Goal: Information Seeking & Learning: Check status

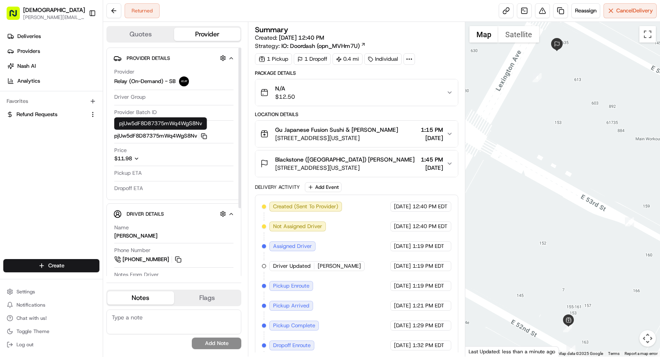
click at [205, 135] on icon "button" at bounding box center [204, 136] width 6 height 6
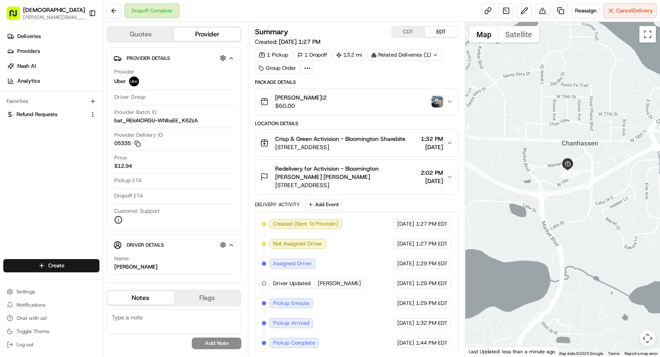
click at [437, 99] on img "button" at bounding box center [438, 102] width 12 height 12
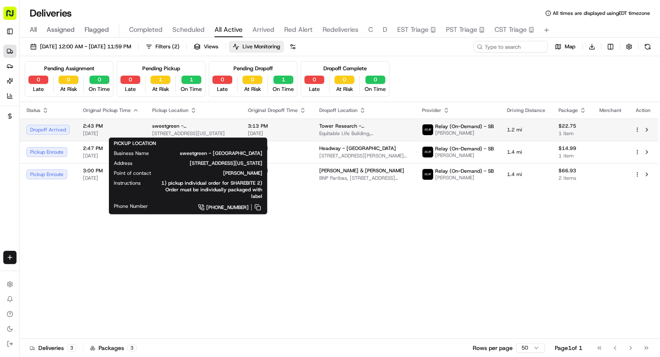
click at [155, 127] on span "sweetgreen - [GEOGRAPHIC_DATA]" at bounding box center [193, 126] width 83 height 7
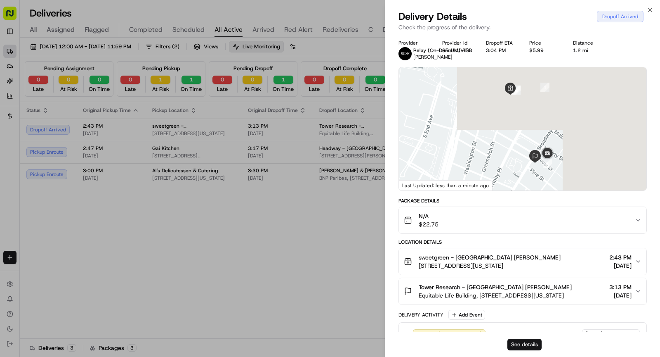
click at [525, 346] on button "See details" at bounding box center [525, 344] width 34 height 12
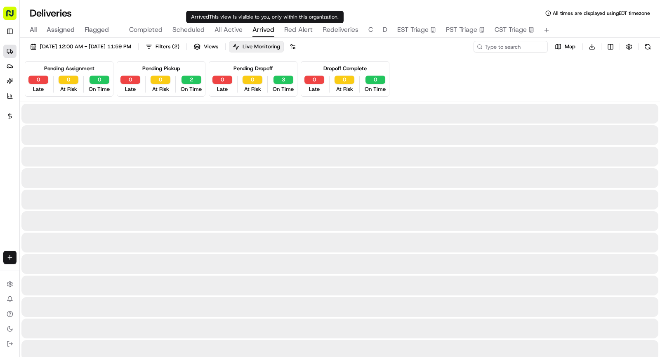
click at [262, 31] on span "Arrived" at bounding box center [264, 30] width 22 height 10
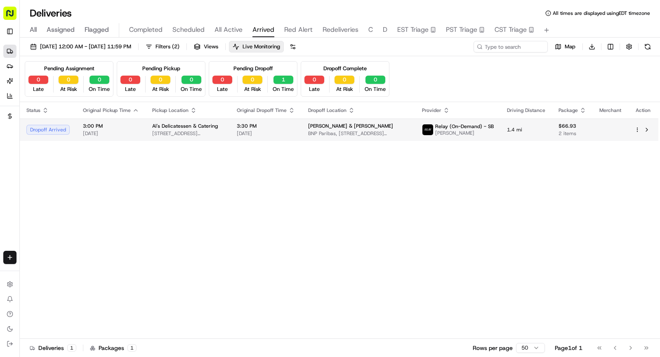
click at [196, 130] on span "458 7th Ave, New York, NY 10022, USA" at bounding box center [187, 133] width 71 height 7
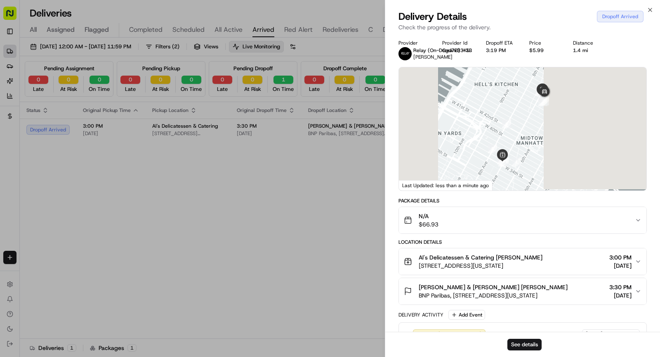
scroll to position [173, 0]
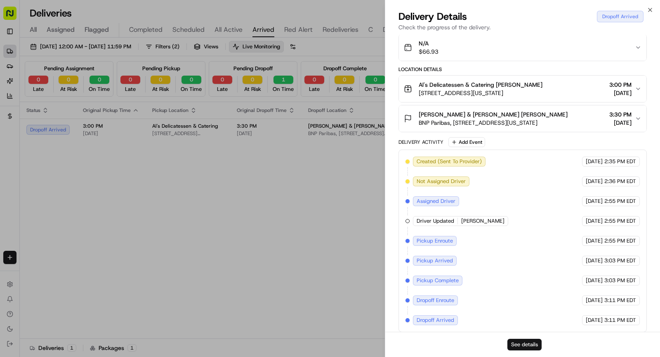
click at [528, 342] on button "See details" at bounding box center [525, 344] width 34 height 12
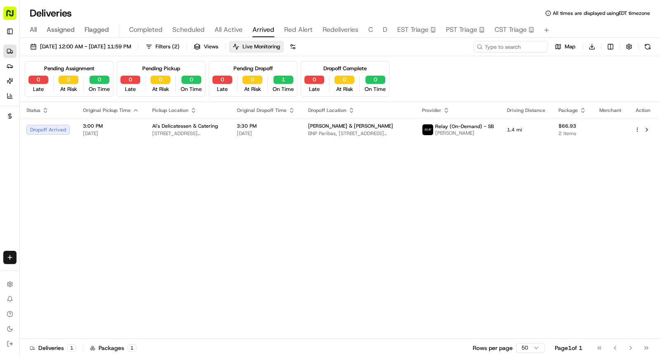
click at [190, 27] on span "Scheduled" at bounding box center [189, 30] width 32 height 10
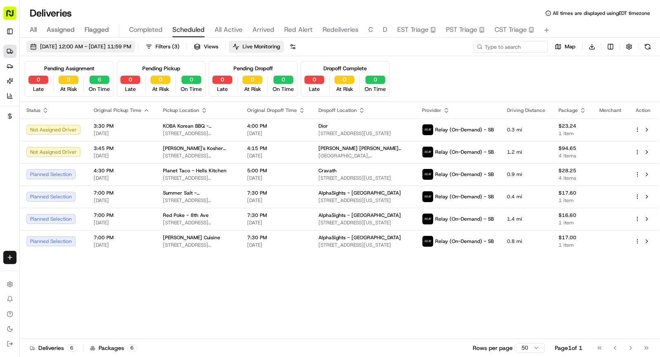
click at [131, 44] on span "08/19/2025 12:00 AM - 08/19/2025 11:59 PM" at bounding box center [85, 46] width 91 height 7
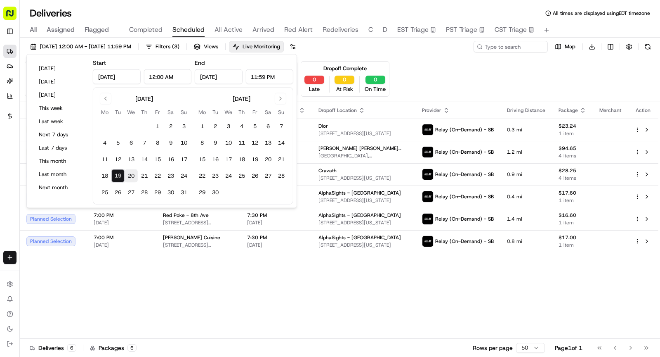
click at [133, 173] on button "20" at bounding box center [131, 175] width 13 height 13
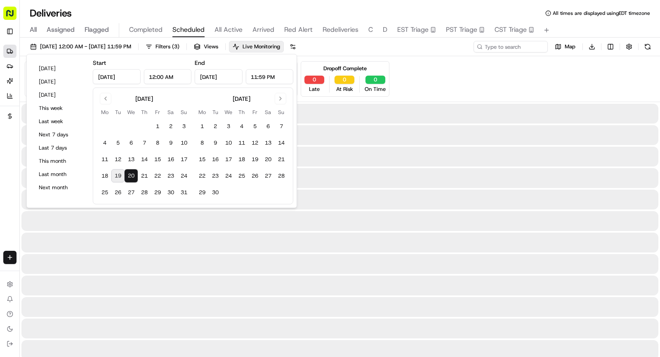
type input "Aug 20, 2025"
click at [133, 173] on button "20" at bounding box center [131, 175] width 13 height 13
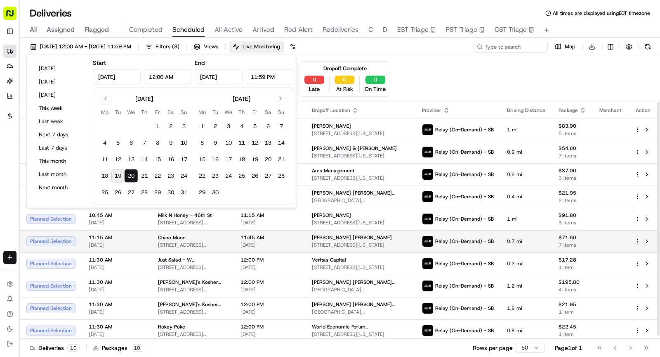
scroll to position [2, 0]
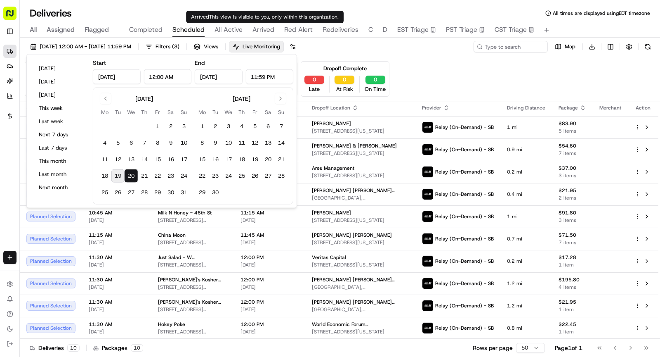
click at [237, 29] on span "All Active" at bounding box center [229, 30] width 28 height 10
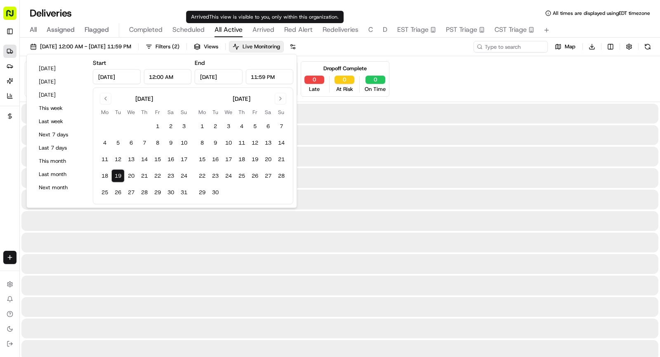
type input "Aug 19, 2025"
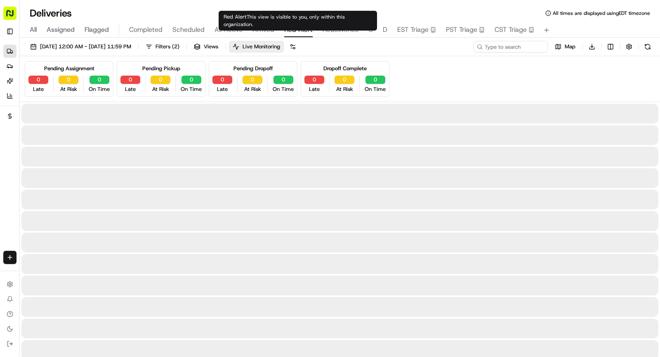
drag, startPoint x: 289, startPoint y: 29, endPoint x: 287, endPoint y: 22, distance: 6.9
click at [287, 22] on div "Red Alert This view is visible to you, only within this organization. Red Alert…" at bounding box center [298, 21] width 158 height 20
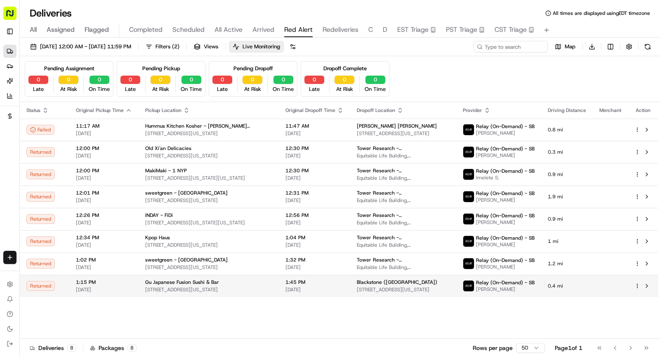
click at [153, 280] on span "Gu Japanese Fusion Sushi & Bar" at bounding box center [182, 282] width 74 height 7
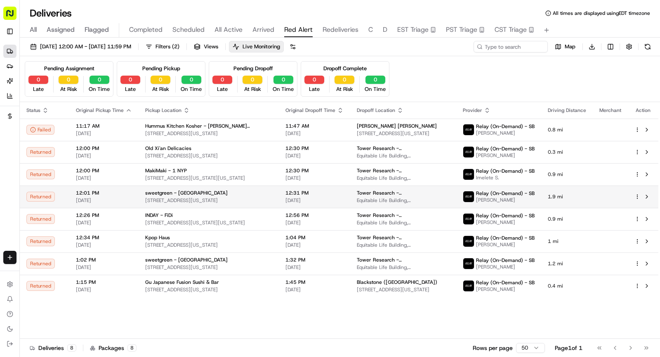
click at [220, 190] on div "sweetgreen - World Trade Center" at bounding box center [208, 192] width 127 height 7
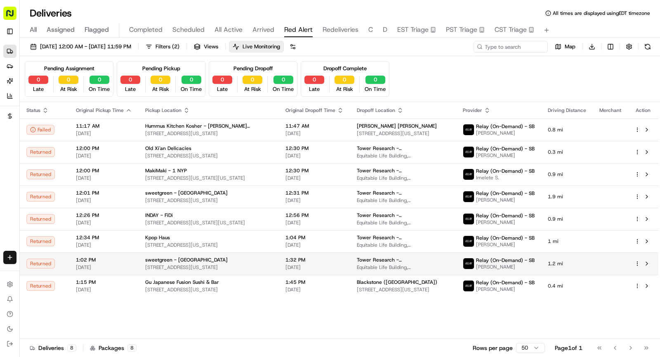
click at [227, 259] on div "sweetgreen - World Trade Center" at bounding box center [208, 259] width 127 height 7
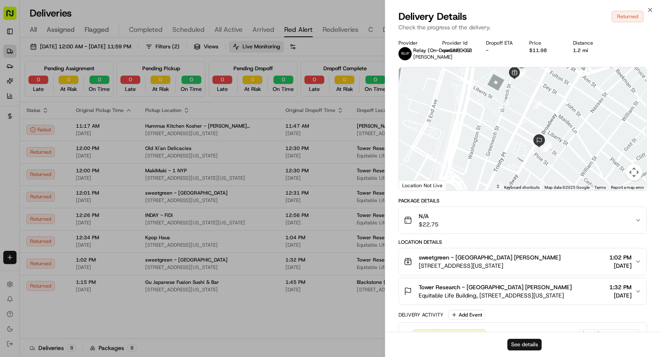
click at [531, 344] on button "See details" at bounding box center [525, 344] width 34 height 12
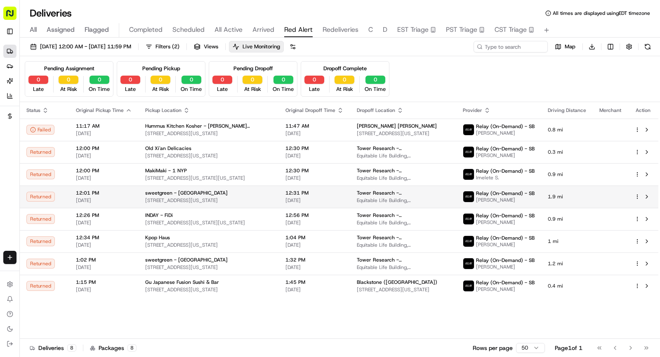
click at [211, 189] on span "sweetgreen - World Trade Center" at bounding box center [186, 192] width 83 height 7
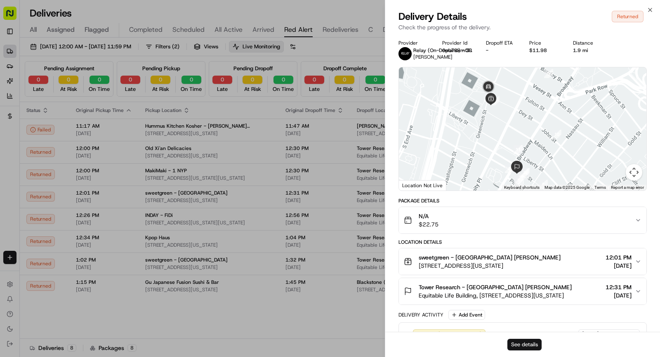
click at [527, 342] on button "See details" at bounding box center [525, 344] width 34 height 12
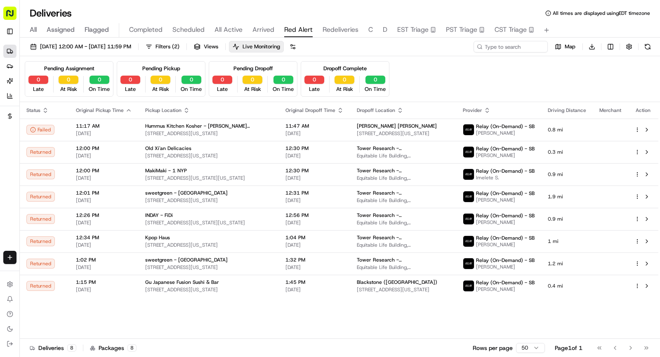
click at [239, 24] on body "Sharebite rachell@sharebite.com Toggle Sidebar Deliveries Providers Nash AI Ana…" at bounding box center [330, 178] width 660 height 357
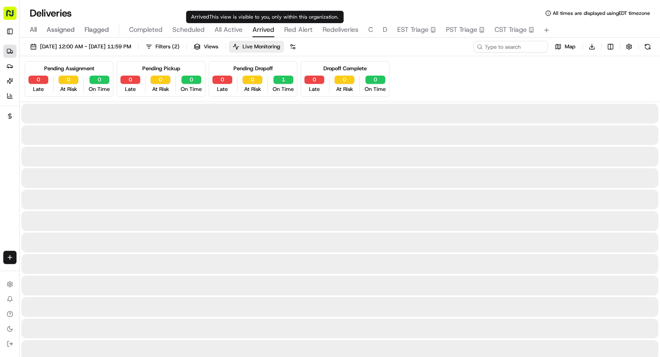
click at [265, 32] on span "Arrived" at bounding box center [264, 30] width 22 height 10
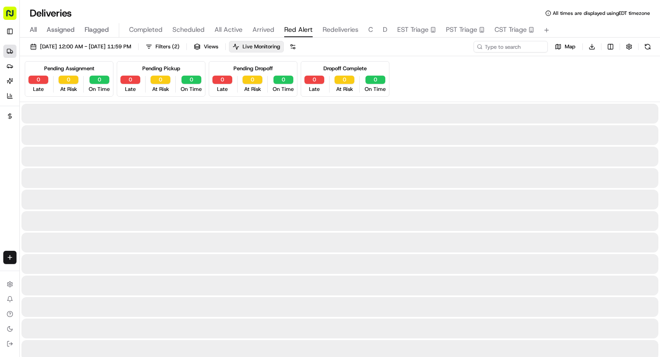
click at [289, 33] on span "Red Alert" at bounding box center [298, 30] width 28 height 10
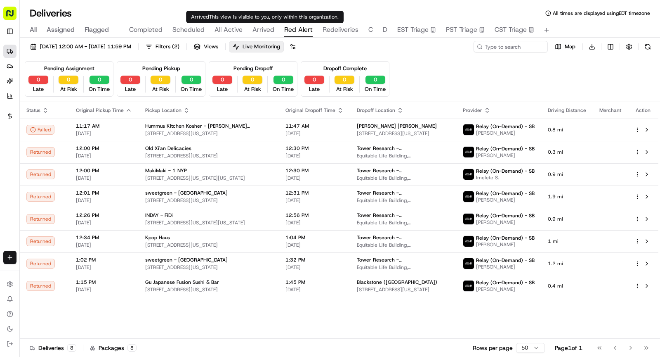
click at [258, 32] on span "Arrived" at bounding box center [264, 30] width 22 height 10
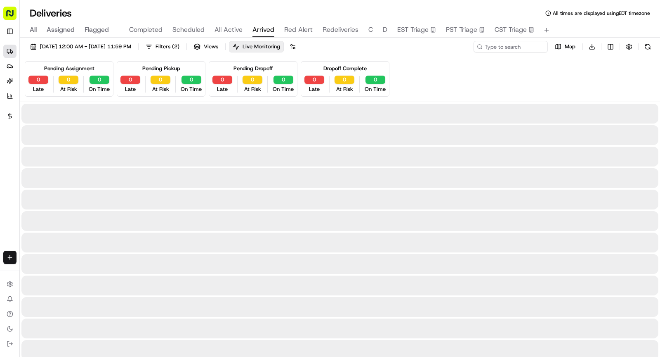
click at [229, 30] on span "All Active" at bounding box center [229, 30] width 28 height 10
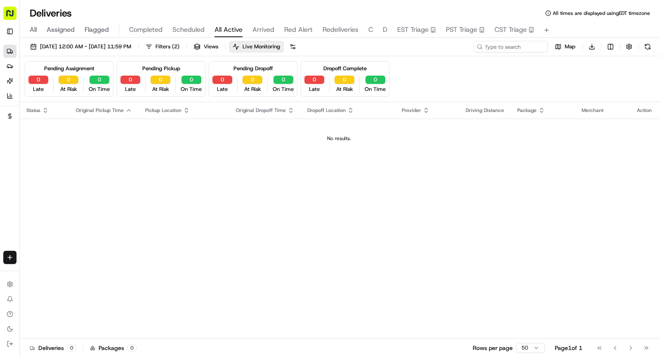
click at [203, 29] on span "Scheduled" at bounding box center [189, 30] width 32 height 10
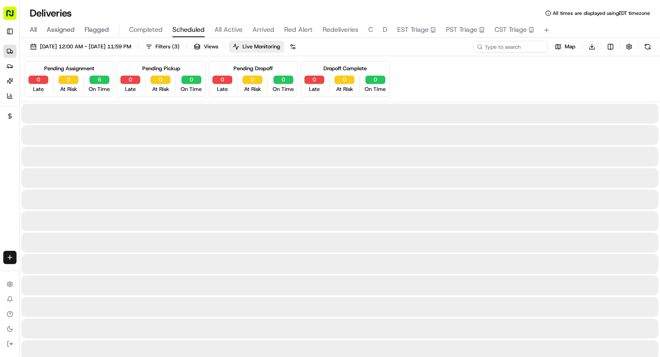
click at [199, 30] on span "Scheduled" at bounding box center [189, 30] width 32 height 10
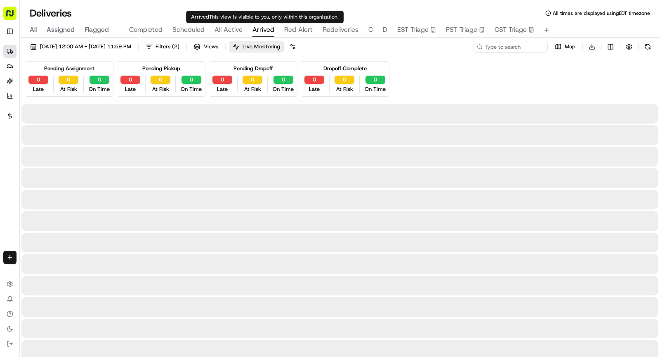
click at [266, 33] on span "Arrived" at bounding box center [264, 30] width 22 height 10
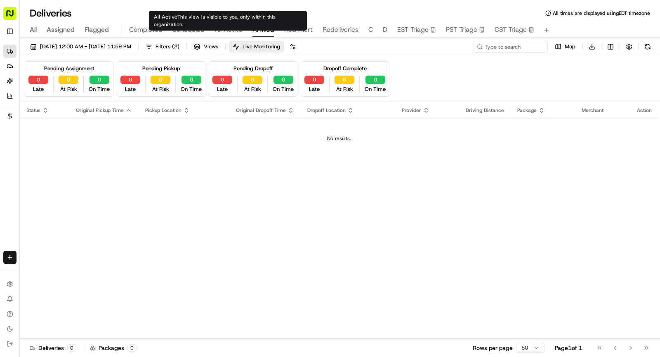
click at [233, 28] on span "All Active" at bounding box center [229, 30] width 28 height 10
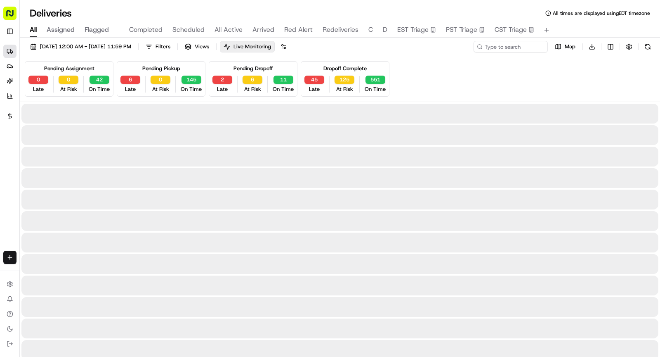
click at [33, 27] on span "All" at bounding box center [33, 30] width 7 height 10
click at [513, 46] on input at bounding box center [498, 47] width 99 height 12
click at [503, 50] on input at bounding box center [498, 47] width 99 height 12
click at [499, 45] on input at bounding box center [498, 47] width 99 height 12
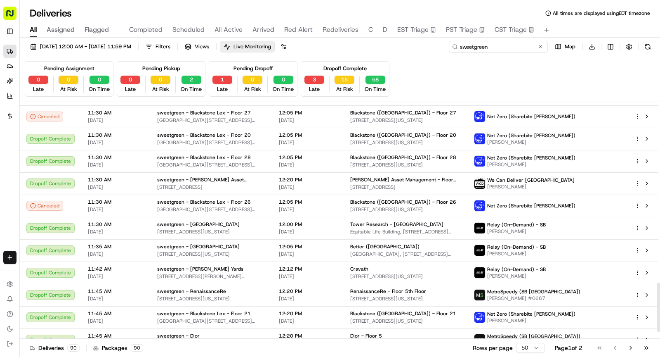
scroll to position [898, 0]
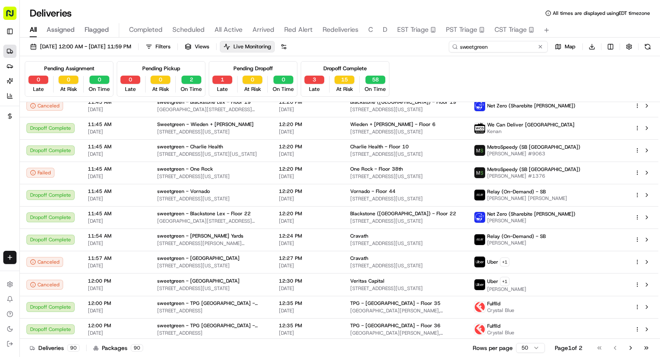
click at [498, 52] on input "sweetgreen" at bounding box center [498, 47] width 99 height 12
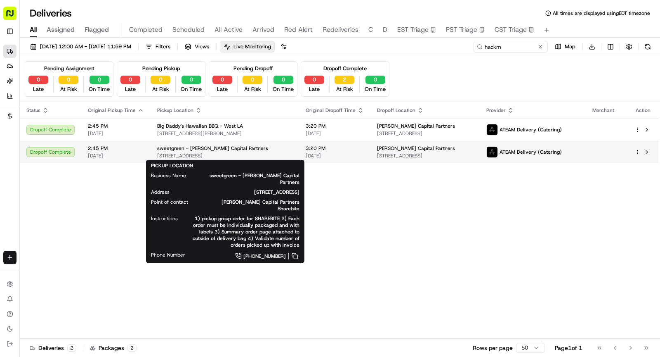
click at [137, 150] on span "2:45 PM" at bounding box center [116, 148] width 56 height 7
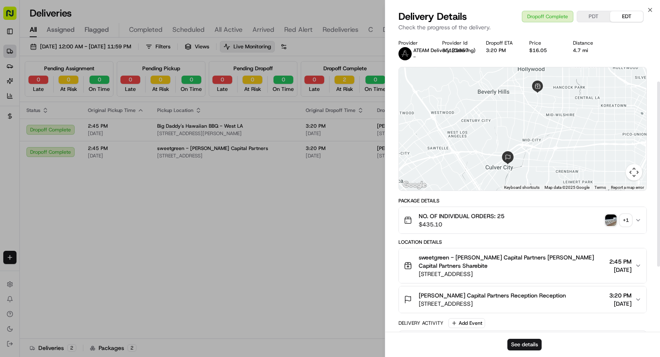
scroll to position [181, 0]
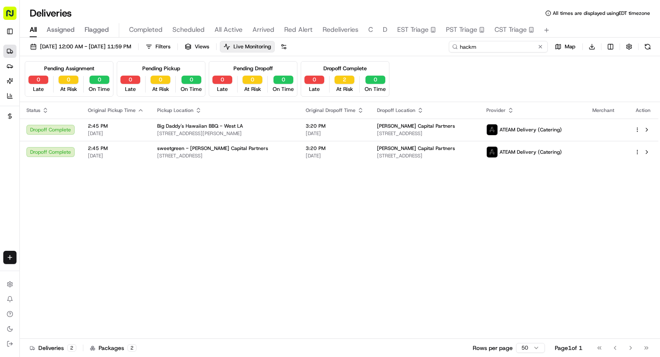
click at [511, 47] on input "hackm" at bounding box center [498, 47] width 99 height 12
paste input "GT08122594338"
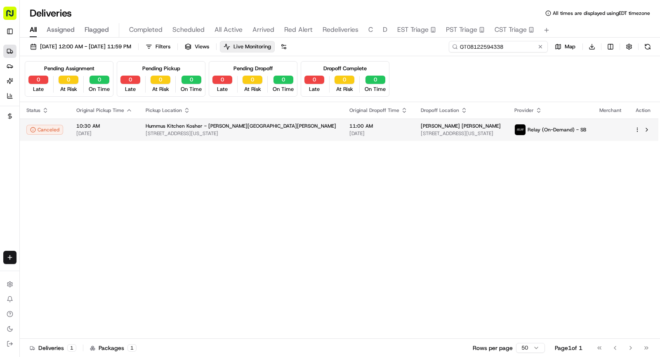
type input "GT08122594338"
click at [343, 121] on td "11:00 AM 08/19/2025" at bounding box center [378, 129] width 71 height 22
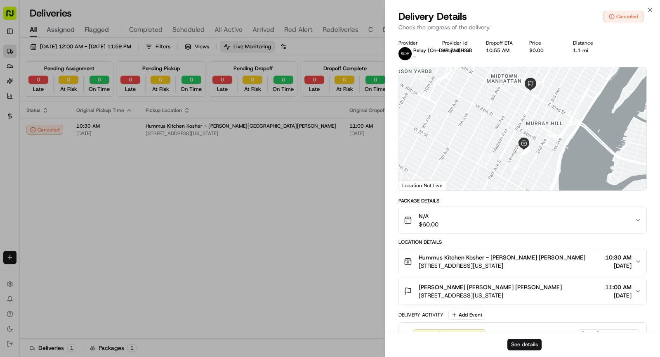
click at [532, 345] on button "See details" at bounding box center [525, 344] width 34 height 12
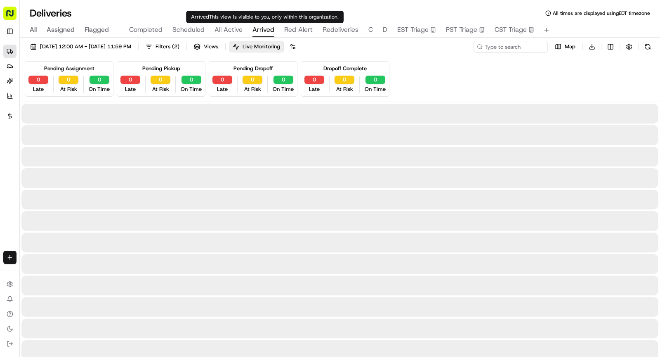
click at [264, 35] on button "Arrived" at bounding box center [264, 30] width 22 height 14
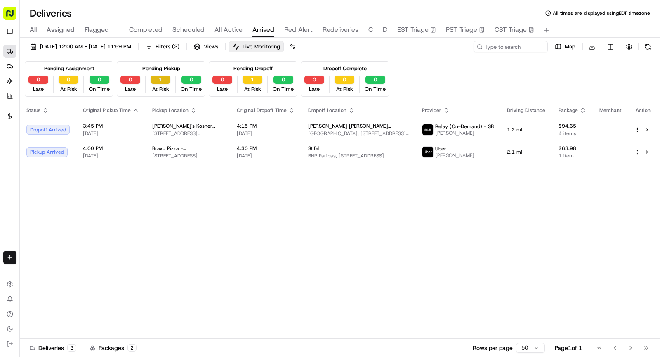
click at [158, 80] on button "1" at bounding box center [161, 80] width 20 height 8
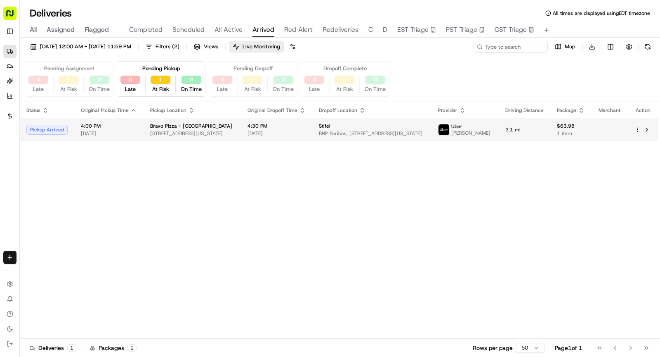
click at [135, 130] on td "4:00 PM 08/19/2025" at bounding box center [108, 129] width 69 height 22
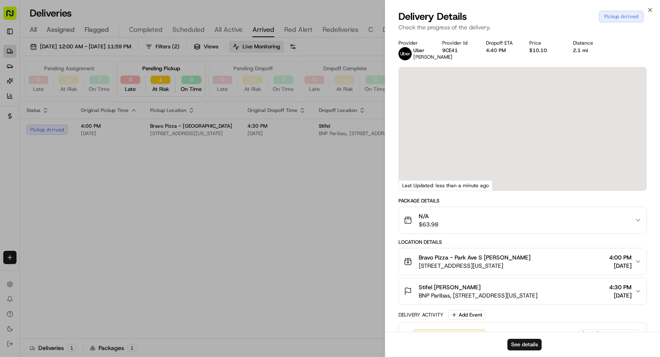
scroll to position [140, 0]
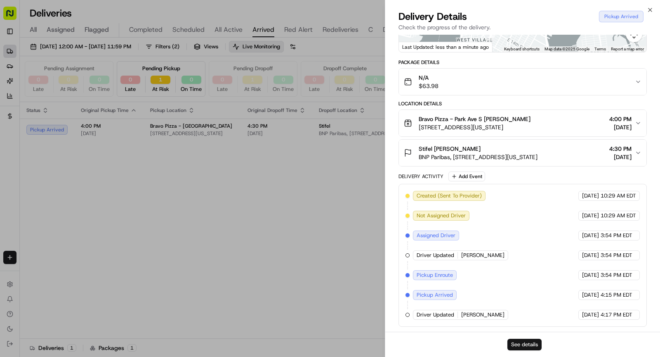
click at [525, 343] on button "See details" at bounding box center [525, 344] width 34 height 12
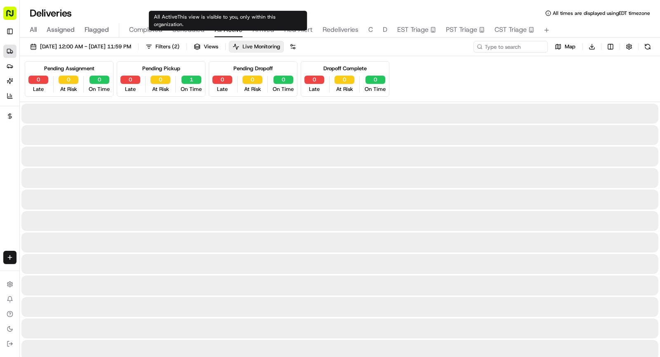
click at [226, 28] on span "All Active" at bounding box center [229, 30] width 28 height 10
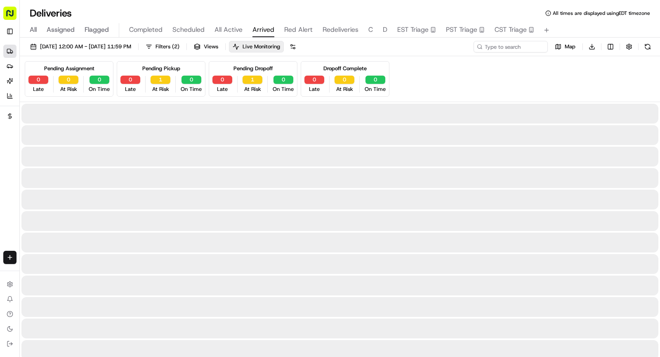
click at [263, 31] on span "Arrived" at bounding box center [264, 30] width 22 height 10
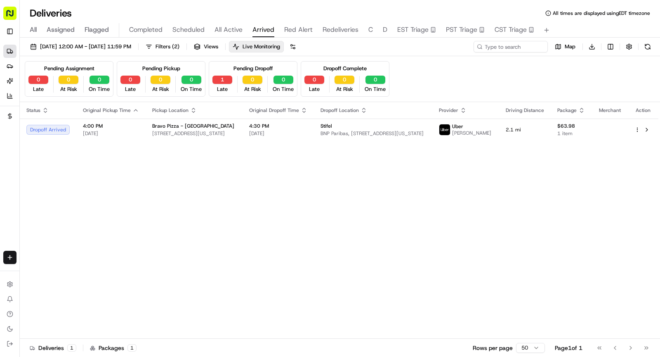
click at [184, 145] on div "Status Original Pickup Time Pickup Location Original Dropoff Time Dropoff Locat…" at bounding box center [339, 220] width 639 height 237
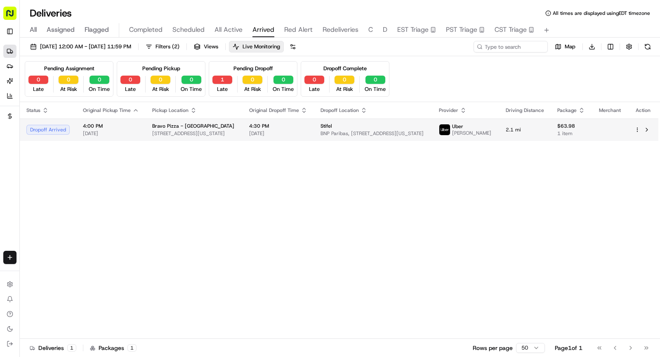
click at [189, 133] on span "[STREET_ADDRESS][US_STATE]" at bounding box center [194, 133] width 84 height 7
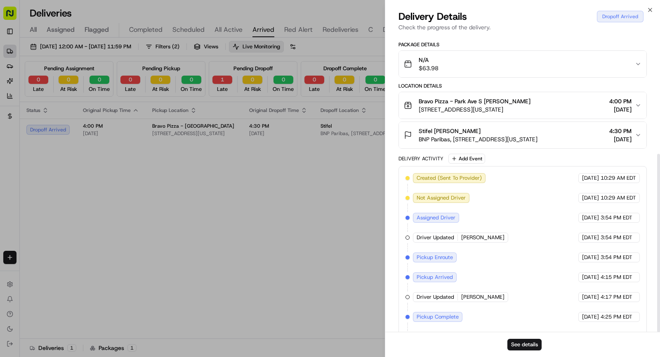
scroll to position [199, 0]
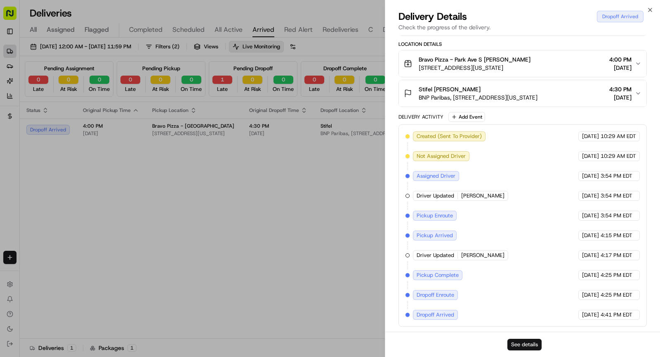
click at [526, 345] on button "See details" at bounding box center [525, 344] width 34 height 12
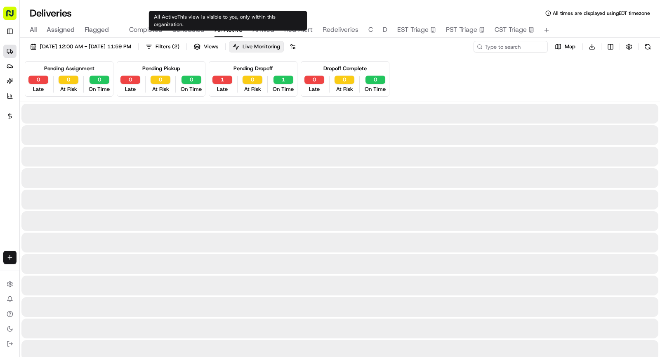
click at [238, 29] on span "All Active" at bounding box center [229, 30] width 28 height 10
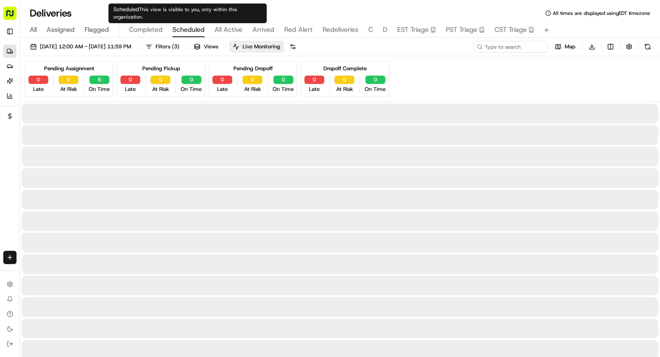
click at [189, 32] on span "Scheduled" at bounding box center [189, 30] width 32 height 10
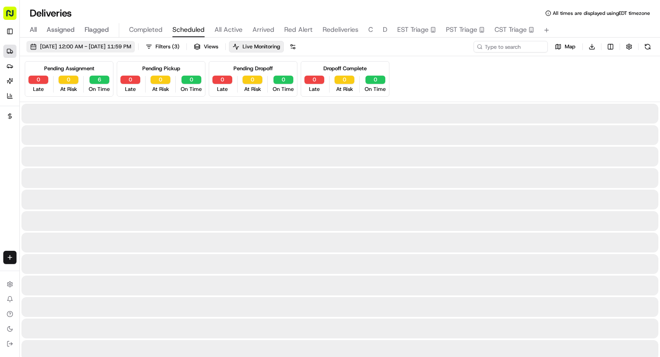
click at [131, 47] on span "08/19/2025 12:00 AM - 08/19/2025 11:59 PM" at bounding box center [85, 46] width 91 height 7
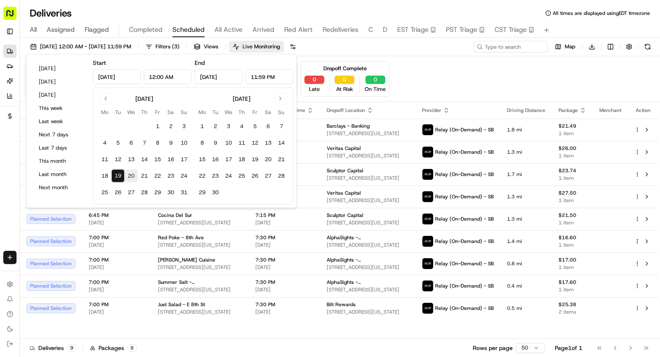
click at [130, 177] on button "20" at bounding box center [131, 175] width 13 height 13
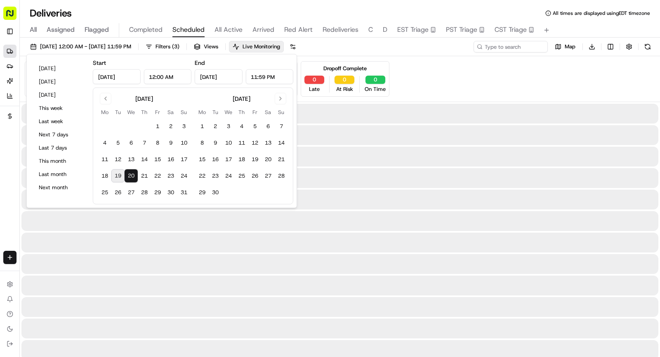
type input "Aug 20, 2025"
click at [130, 177] on button "20" at bounding box center [131, 175] width 13 height 13
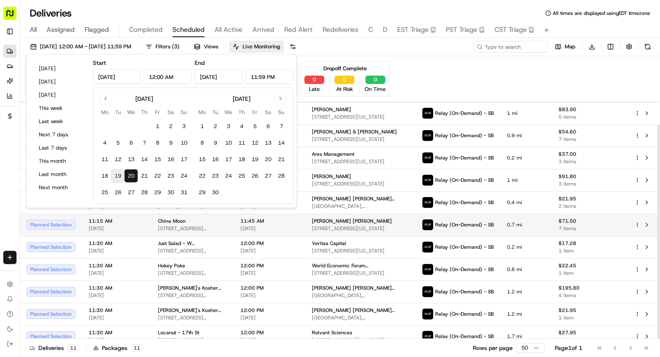
scroll to position [25, 0]
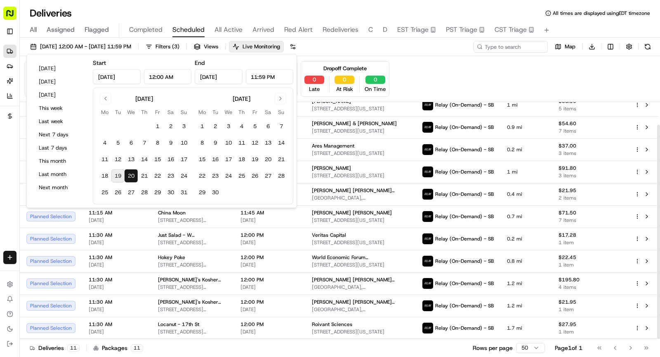
click at [227, 30] on span "All Active" at bounding box center [229, 30] width 28 height 10
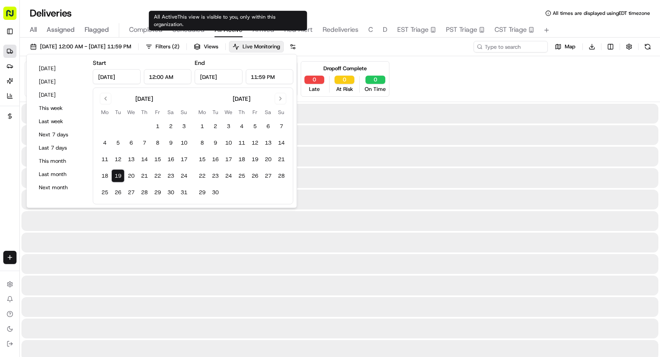
type input "Aug 19, 2025"
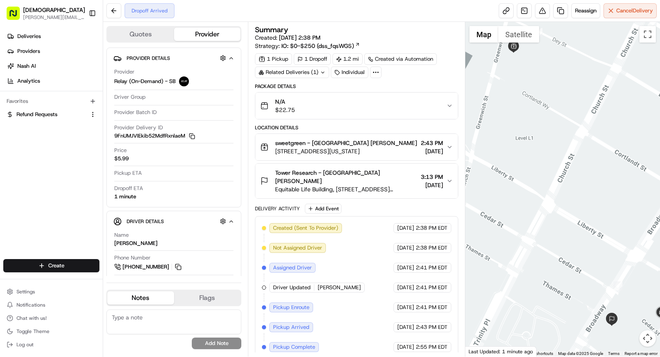
click at [383, 182] on div "Tower Research - [GEOGRAPHIC_DATA] [PERSON_NAME]" at bounding box center [346, 176] width 142 height 17
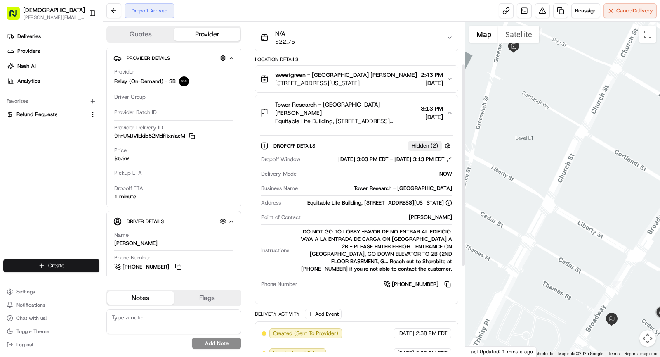
scroll to position [69, 0]
click at [194, 135] on icon "button" at bounding box center [192, 136] width 6 height 6
click at [384, 108] on div "Tower Research - USA Anubhav Patel" at bounding box center [346, 107] width 142 height 17
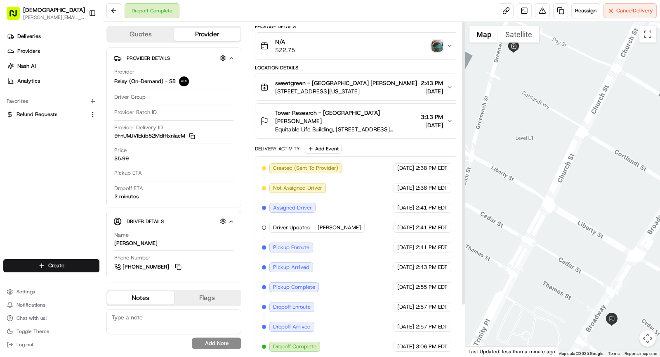
scroll to position [0, 0]
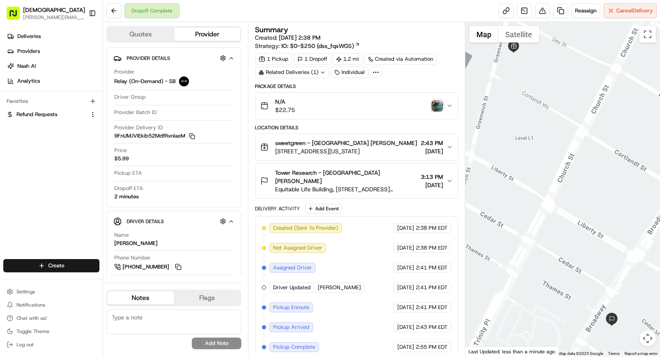
click at [439, 106] on img "button" at bounding box center [438, 106] width 12 height 12
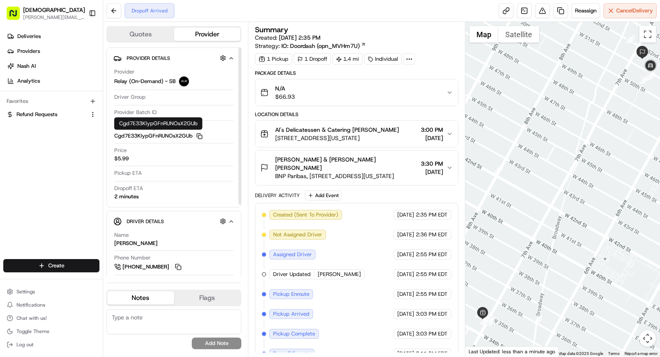
click at [201, 135] on rect "button" at bounding box center [201, 137] width 4 height 4
click at [409, 58] on icon at bounding box center [409, 58] width 7 height 7
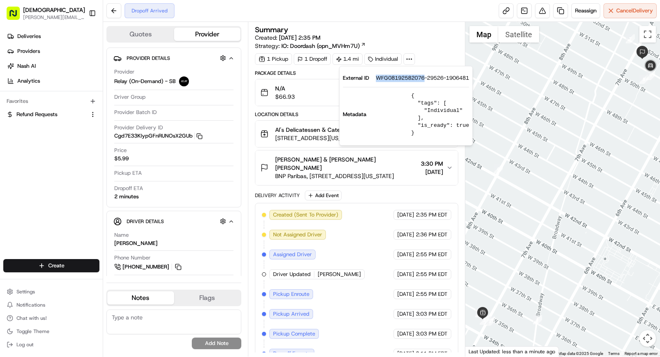
drag, startPoint x: 409, startPoint y: 58, endPoint x: 426, endPoint y: 78, distance: 26.3
click at [426, 78] on span "WFG08192582076-29526-1906481" at bounding box center [422, 77] width 93 height 7
copy span "WFG08192582076"
click at [310, 132] on span "Al's Delicatessen & Catering Denis Sharebite" at bounding box center [337, 129] width 124 height 8
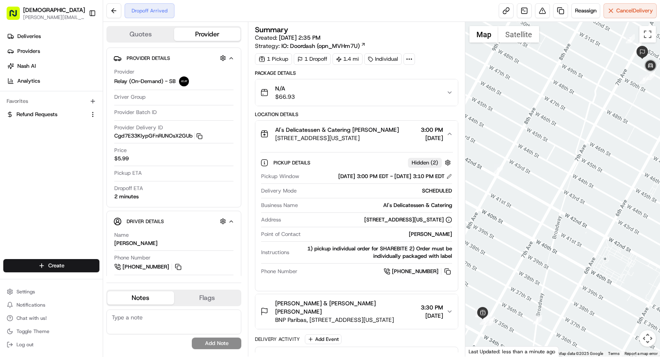
click at [421, 203] on div "Al's Delicatessen & Catering" at bounding box center [376, 204] width 151 height 7
copy div "Al's Delicatessen & Catering"
click at [375, 126] on span "Al's Delicatessen & Catering Denis Sharebite" at bounding box center [337, 129] width 124 height 8
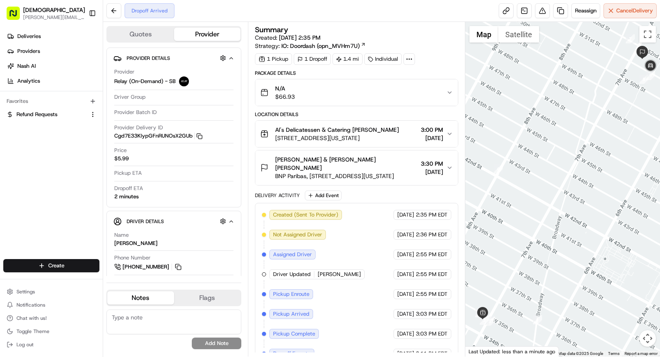
click at [377, 172] on span "BNP Paribas, 787 7th Ave, New York, NY 10019, USA" at bounding box center [346, 176] width 142 height 8
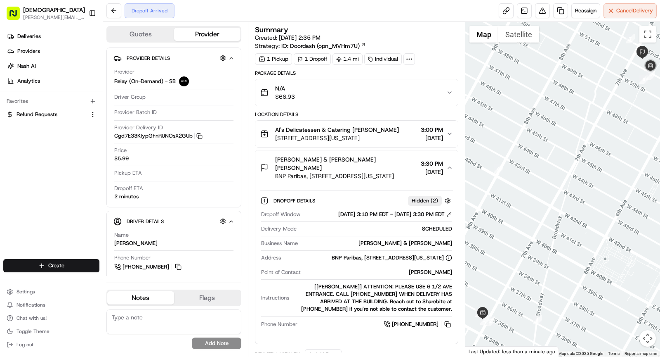
click at [425, 268] on div "Point of Contact Lucian Wondolowski" at bounding box center [356, 273] width 191 height 11
click at [425, 268] on div "Lucian Wondolowski" at bounding box center [378, 271] width 148 height 7
copy div "Lucian Wondolowski"
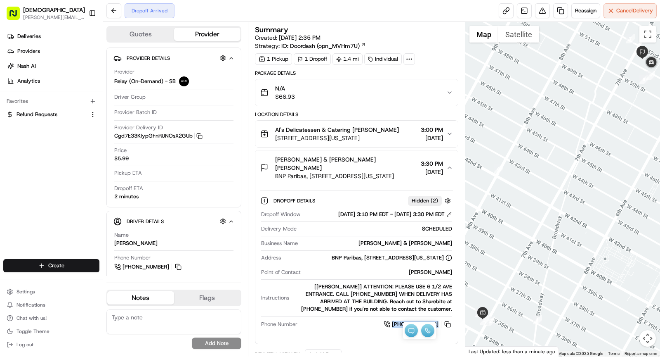
copy span "+1 914 414 7826"
click at [397, 156] on div "Willkie Farr & Gallagher Lucian Wondolowski" at bounding box center [346, 163] width 142 height 17
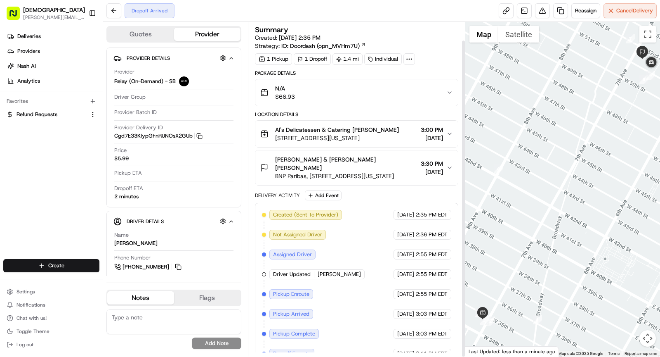
scroll to position [19, 0]
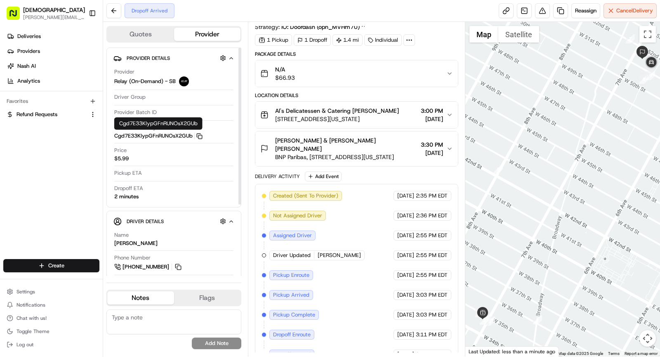
click at [198, 135] on icon "button" at bounding box center [199, 136] width 6 height 6
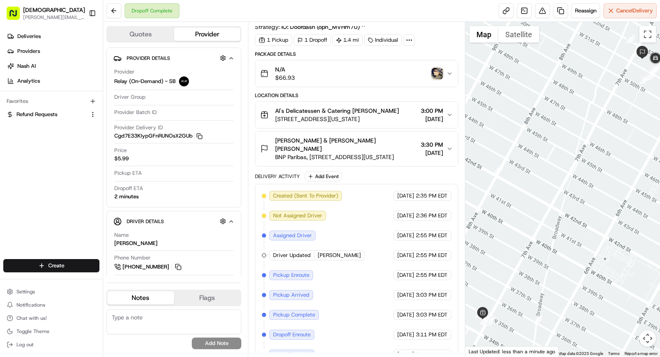
click at [437, 71] on img "button" at bounding box center [438, 74] width 12 height 12
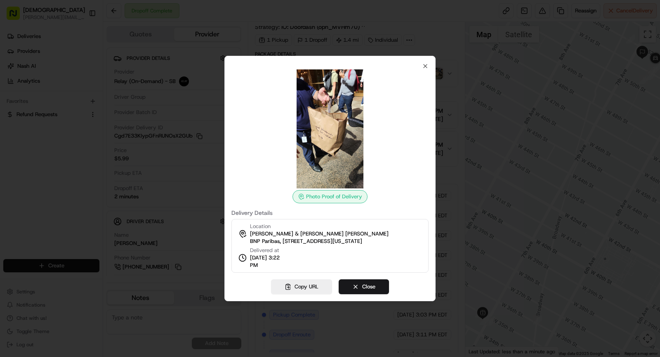
drag, startPoint x: 251, startPoint y: 265, endPoint x: 296, endPoint y: 265, distance: 45.8
click at [296, 265] on div "Location Willkie Farr & Gallagher Lucian Wondolowski BNP Paribas, 787 7th Ave, …" at bounding box center [330, 246] width 197 height 54
copy span "3:22 PM"
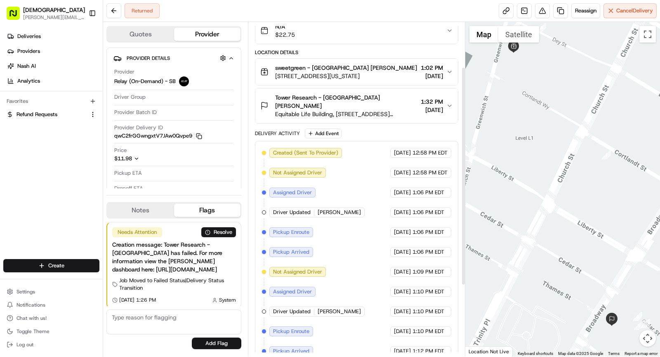
scroll to position [67, 0]
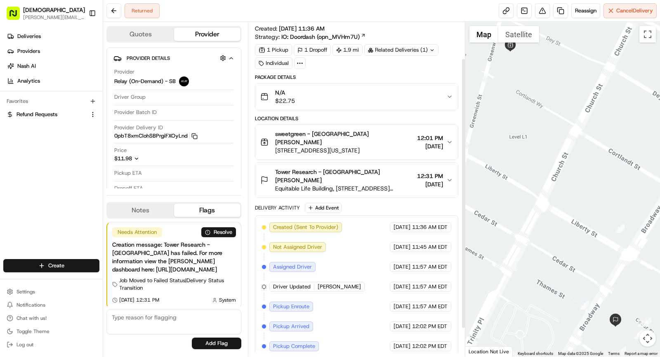
scroll to position [79, 0]
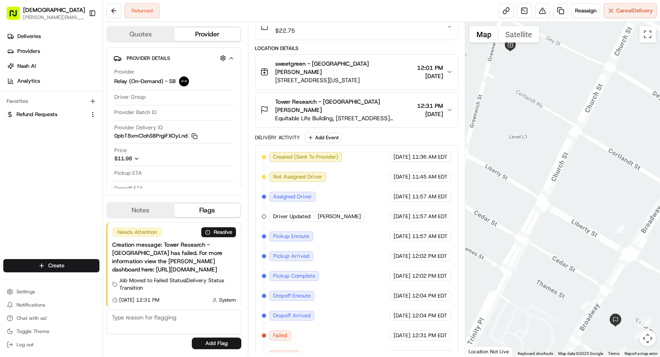
click at [376, 114] on span "Equitable Life Building, [STREET_ADDRESS][US_STATE]" at bounding box center [344, 118] width 139 height 8
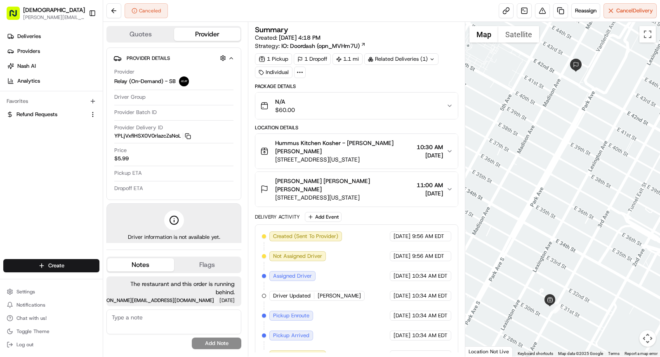
click at [403, 56] on div "Related Deliveries (1)" at bounding box center [401, 59] width 74 height 12
click at [409, 80] on span "job_iDaqatvp4mRqucHNv2Hz8K" at bounding box center [419, 76] width 80 height 7
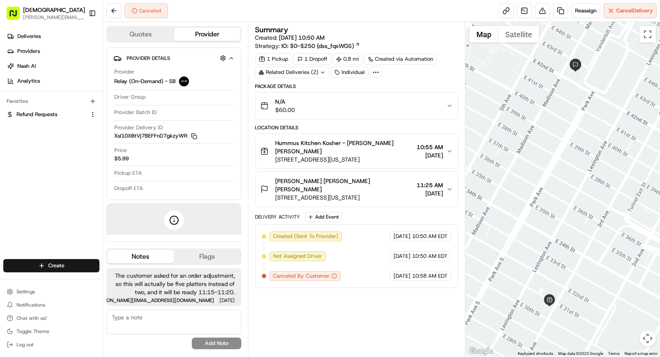
click at [313, 71] on div "Related Deliveries (2)" at bounding box center [292, 72] width 74 height 12
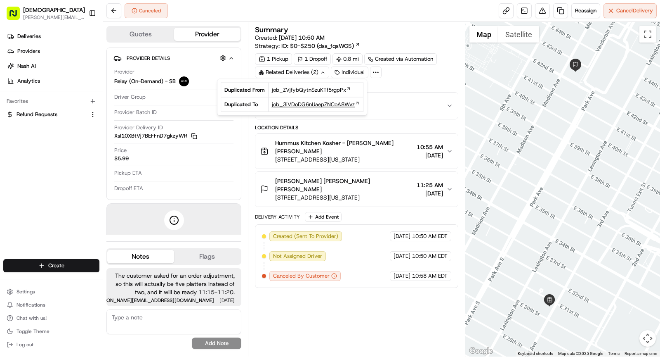
click at [322, 104] on span "job_3iVDoDG6nUaepZNCoA8Wvz" at bounding box center [313, 104] width 83 height 7
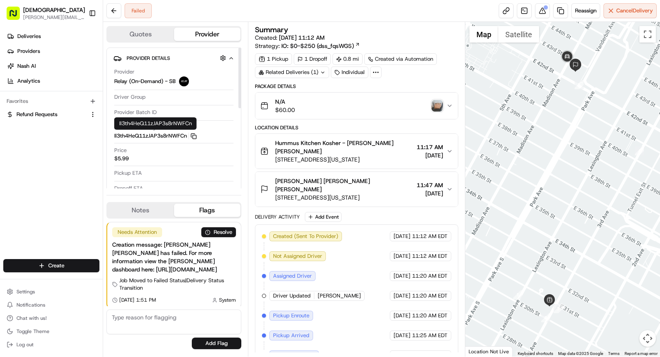
click at [196, 137] on rect "button" at bounding box center [195, 137] width 4 height 4
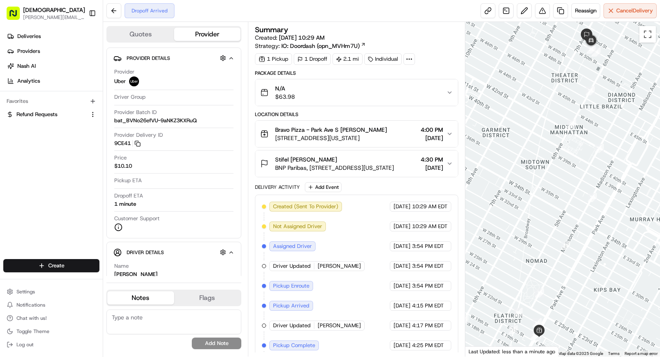
click at [362, 163] on span "BNP Paribas, [STREET_ADDRESS][US_STATE]" at bounding box center [334, 167] width 119 height 8
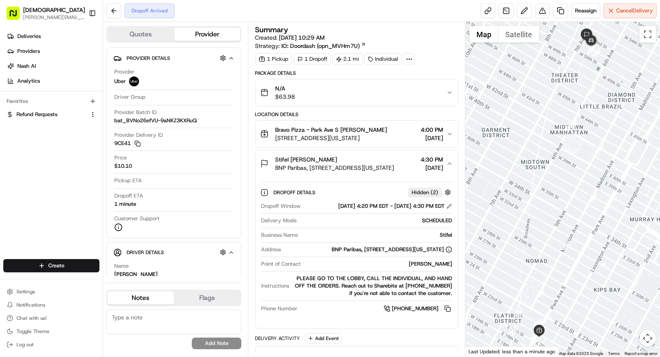
click at [362, 156] on div "Stifel [PERSON_NAME]" at bounding box center [334, 159] width 119 height 8
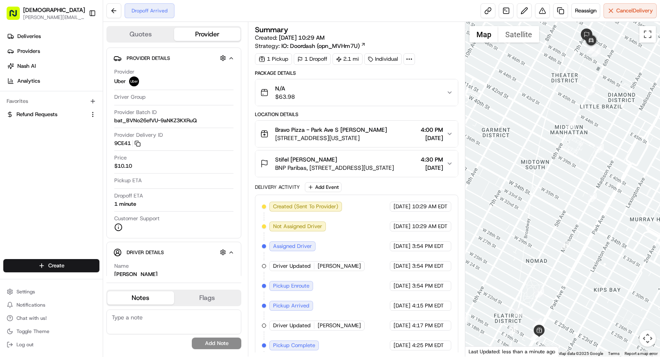
click at [347, 158] on div "Stifel [PERSON_NAME]" at bounding box center [334, 159] width 119 height 8
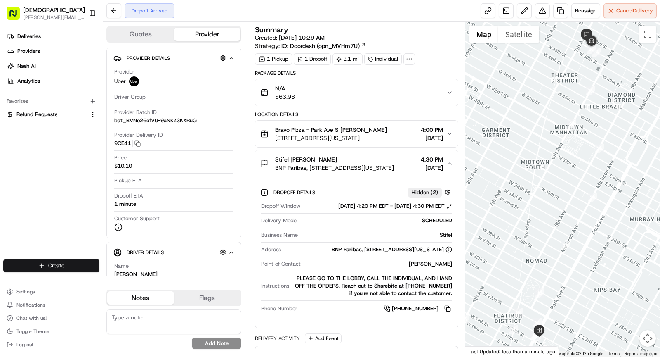
click at [347, 158] on div "Stifel [PERSON_NAME]" at bounding box center [334, 159] width 119 height 8
